Goal: Task Accomplishment & Management: Use online tool/utility

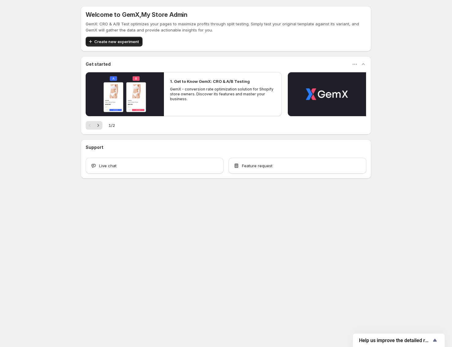
click at [120, 42] on span "Create new experiment" at bounding box center [116, 42] width 45 height 6
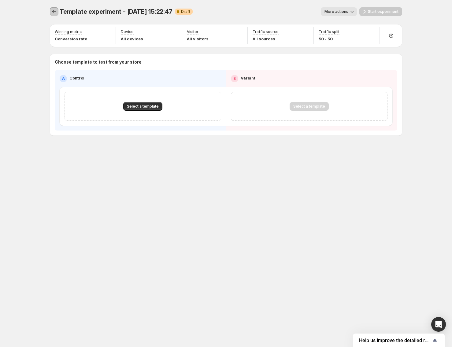
click at [57, 14] on icon "Experiments" at bounding box center [54, 12] width 6 height 6
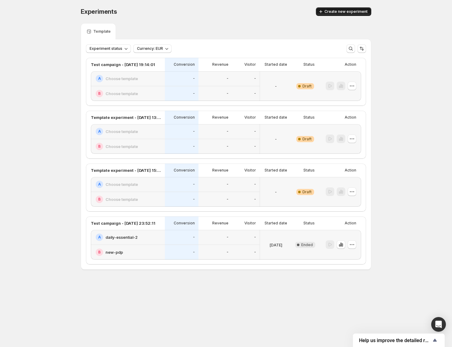
click at [346, 13] on span "Create new experiment" at bounding box center [345, 11] width 43 height 5
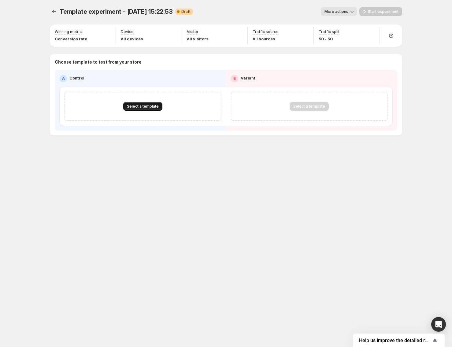
click at [132, 106] on span "Select a template" at bounding box center [143, 106] width 32 height 5
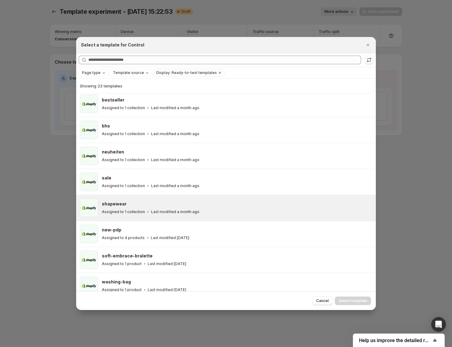
scroll to position [226, 0]
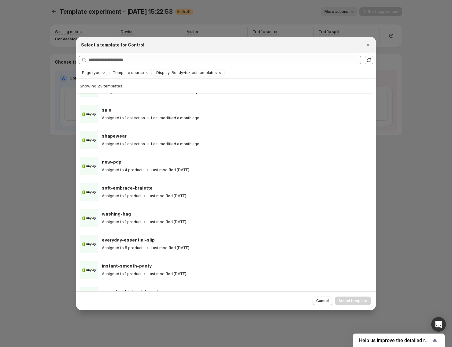
click at [32, 157] on div at bounding box center [226, 173] width 452 height 347
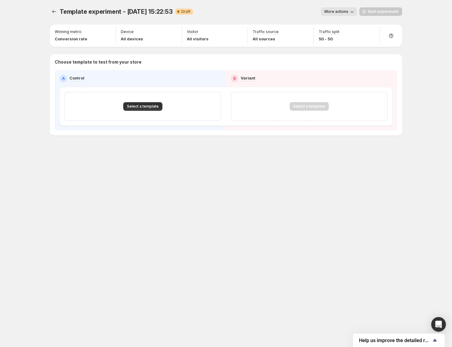
click at [339, 12] on span "More actions" at bounding box center [336, 11] width 24 height 5
click at [287, 11] on div "More actions" at bounding box center [277, 11] width 159 height 9
click at [138, 105] on span "Select a template" at bounding box center [143, 106] width 32 height 5
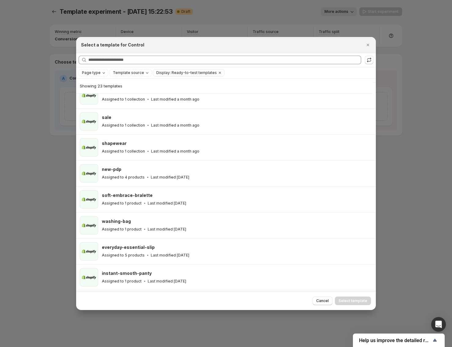
scroll to position [0, 0]
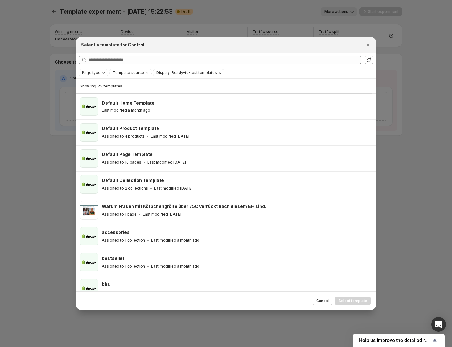
click at [94, 73] on span "Page type" at bounding box center [91, 72] width 19 height 5
click at [105, 97] on span "Product page" at bounding box center [103, 98] width 26 height 5
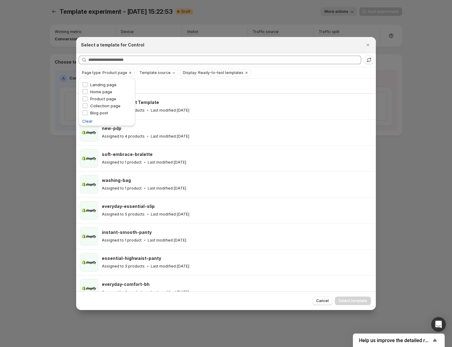
click at [41, 122] on div at bounding box center [226, 173] width 452 height 347
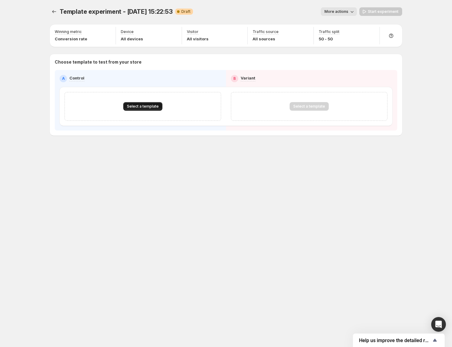
click at [139, 108] on span "Select a template" at bounding box center [143, 106] width 32 height 5
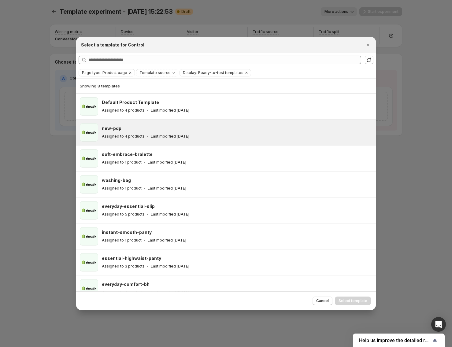
click at [148, 136] on icon ":r2p:" at bounding box center [148, 136] width 6 height 6
click at [360, 299] on span "Select template" at bounding box center [352, 300] width 29 height 5
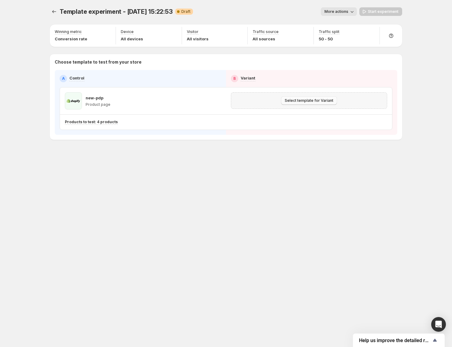
click at [307, 102] on span "Select template for Variant" at bounding box center [309, 100] width 49 height 5
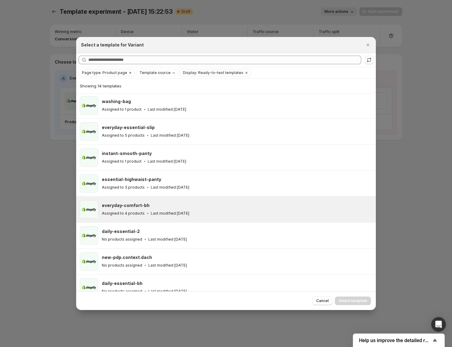
scroll to position [166, 0]
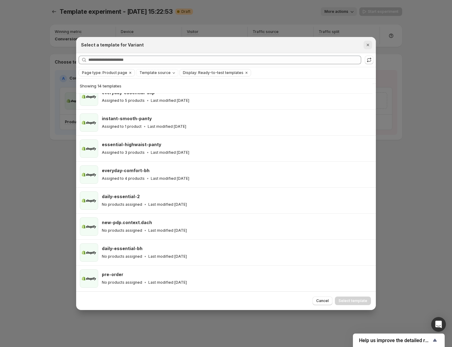
click at [367, 47] on icon "Close" at bounding box center [368, 45] width 6 height 6
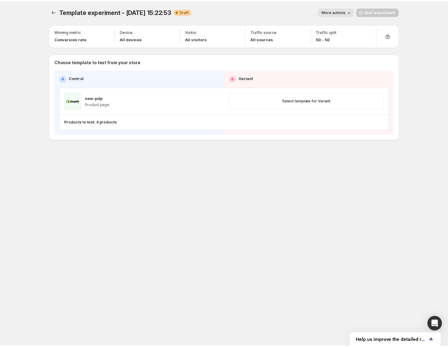
scroll to position [0, 0]
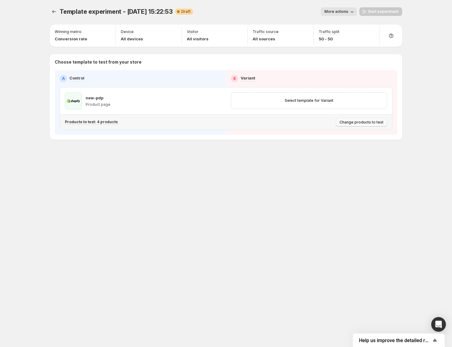
click at [360, 124] on span "Change products to test" at bounding box center [361, 122] width 44 height 5
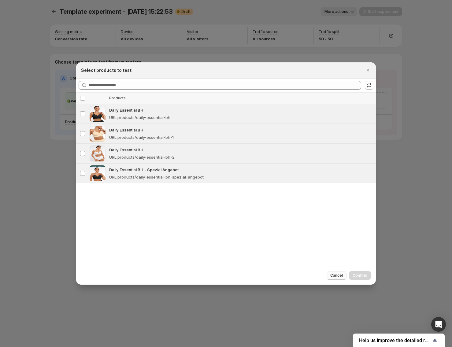
click at [336, 277] on span "Cancel" at bounding box center [336, 275] width 13 height 5
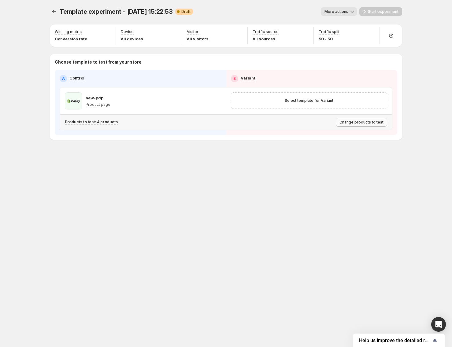
click at [375, 121] on span "Change products to test" at bounding box center [361, 122] width 44 height 5
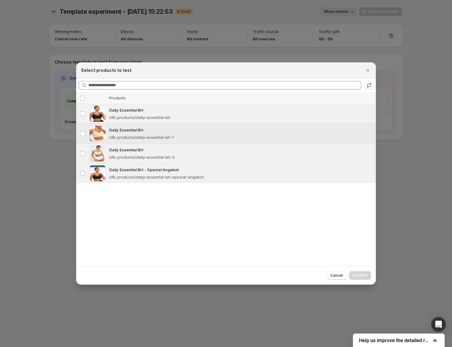
click at [150, 139] on p "URL : products/daily-essential-bh-1" at bounding box center [141, 137] width 65 height 6
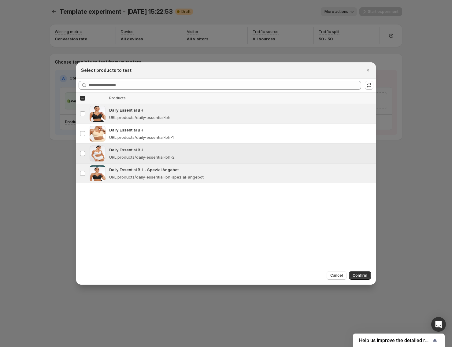
click at [168, 162] on td "Daily Essential BH URL : products/daily-essential-bh-2" at bounding box center [241, 153] width 268 height 20
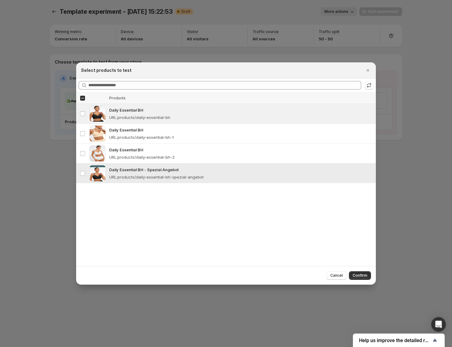
click at [174, 181] on td "Daily Essential BH - Spezial Angebot URL : products/daily-essential-bh-spezial-…" at bounding box center [241, 173] width 268 height 20
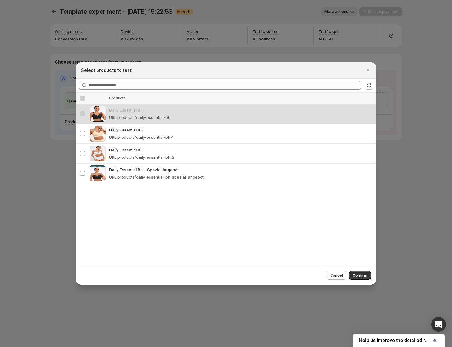
click at [334, 275] on span "Cancel" at bounding box center [336, 275] width 13 height 5
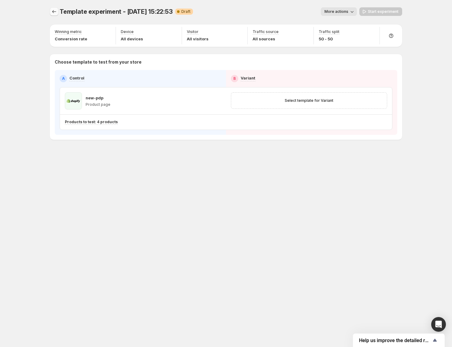
click at [54, 10] on icon "Experiments" at bounding box center [54, 12] width 6 height 6
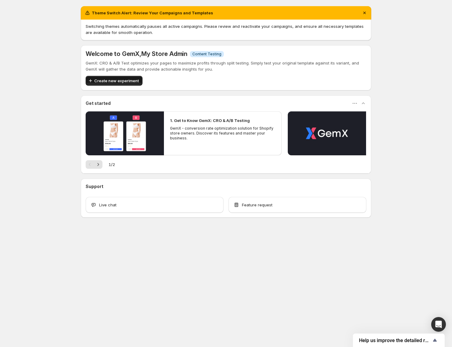
click at [127, 83] on span "Create new experiment" at bounding box center [116, 81] width 45 height 6
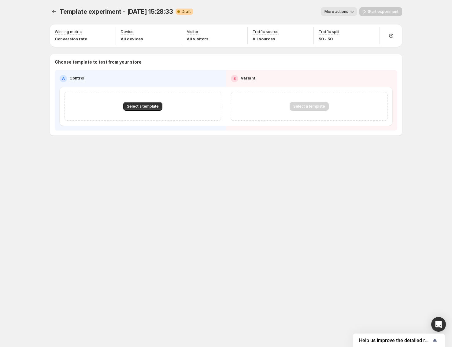
click at [118, 61] on p "Choose template to test from your store" at bounding box center [226, 62] width 342 height 6
click at [342, 7] on button "More actions" at bounding box center [339, 11] width 36 height 9
click at [62, 14] on span "Template experiment - Aug 14, 15:28:33" at bounding box center [116, 11] width 113 height 7
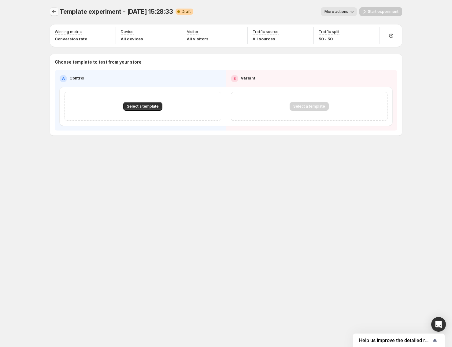
click at [57, 13] on button "Experiments" at bounding box center [54, 11] width 9 height 9
